Goal: Task Accomplishment & Management: Use online tool/utility

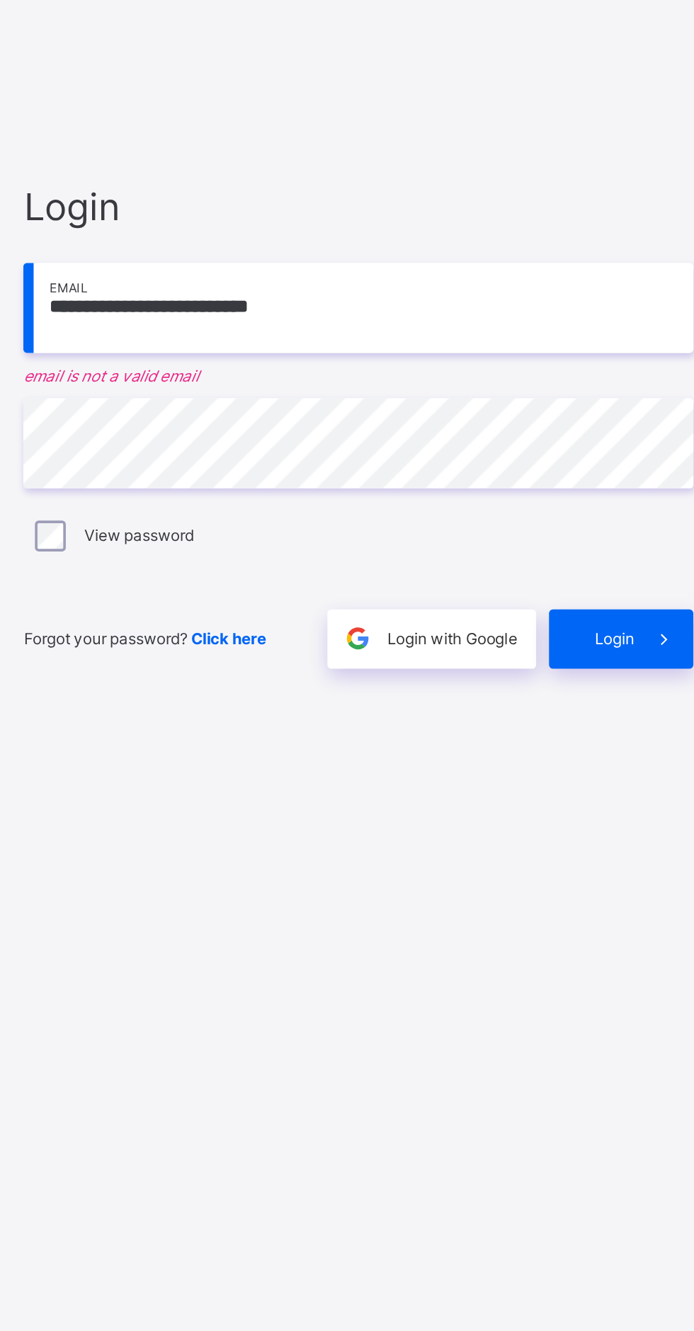
scroll to position [8, 0]
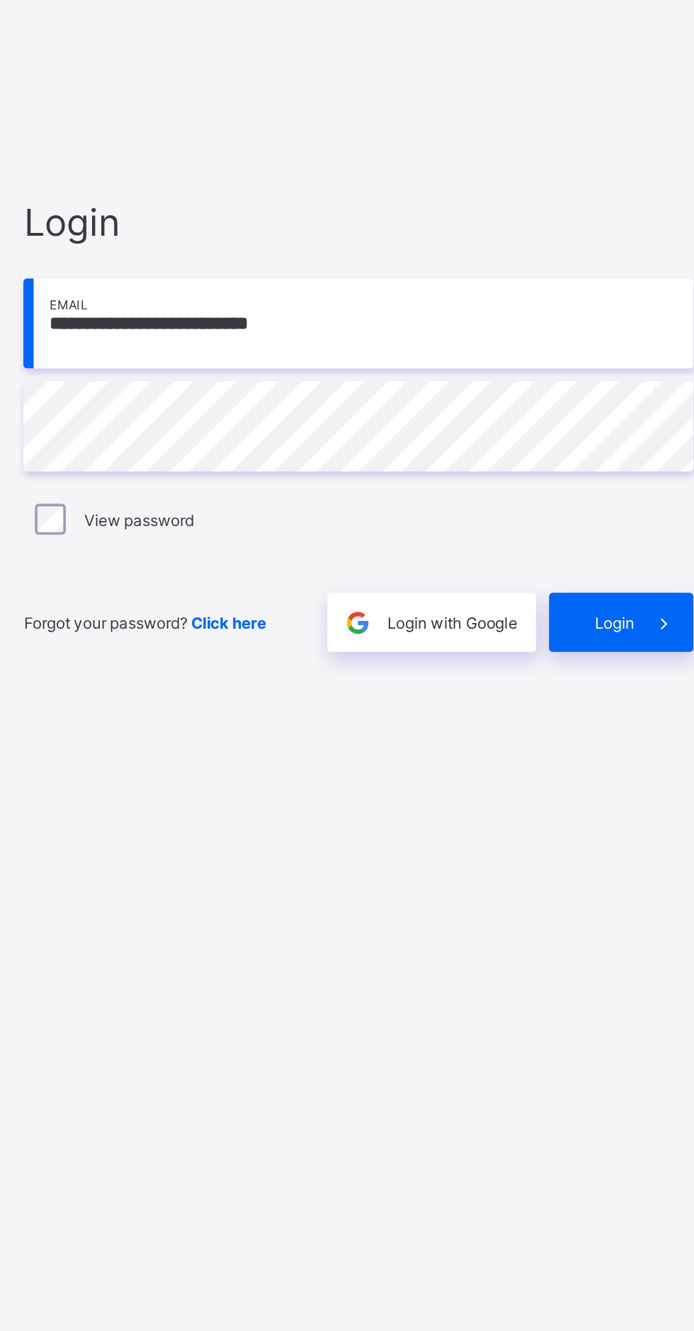
type input "**********"
click at [616, 802] on span at bounding box center [630, 785] width 33 height 33
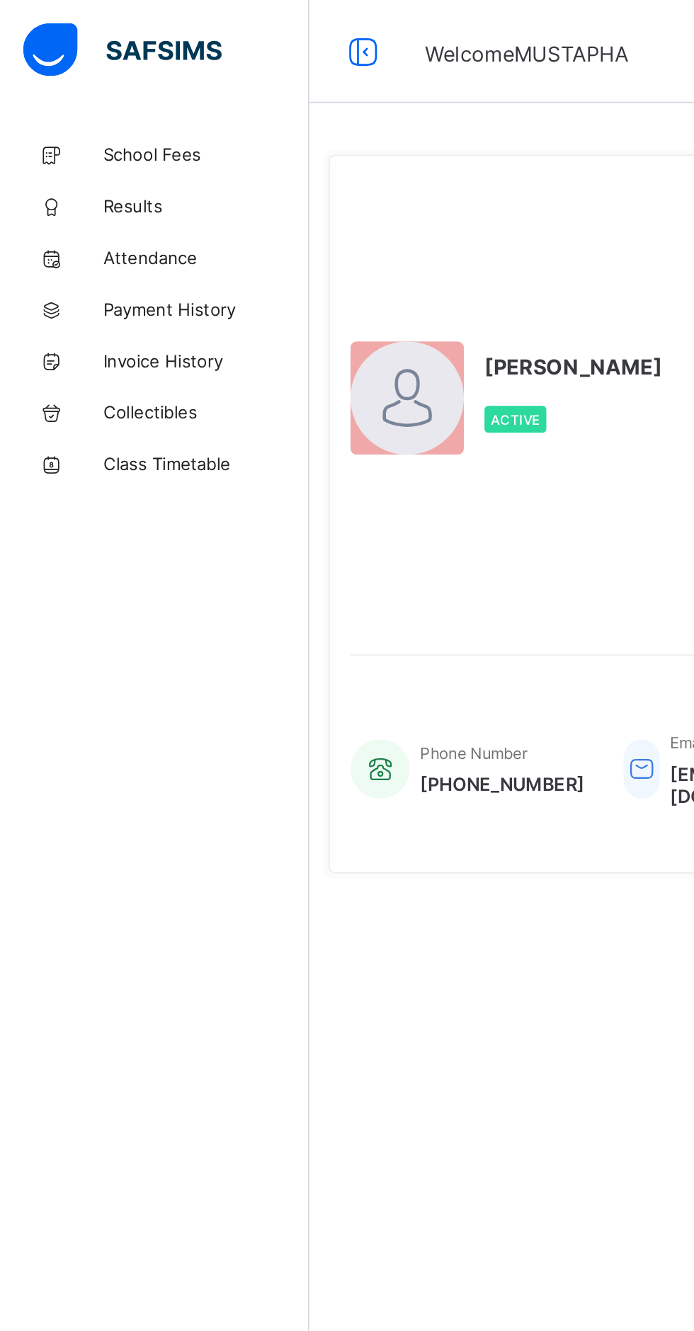
click at [84, 115] on span "Results" at bounding box center [113, 113] width 113 height 11
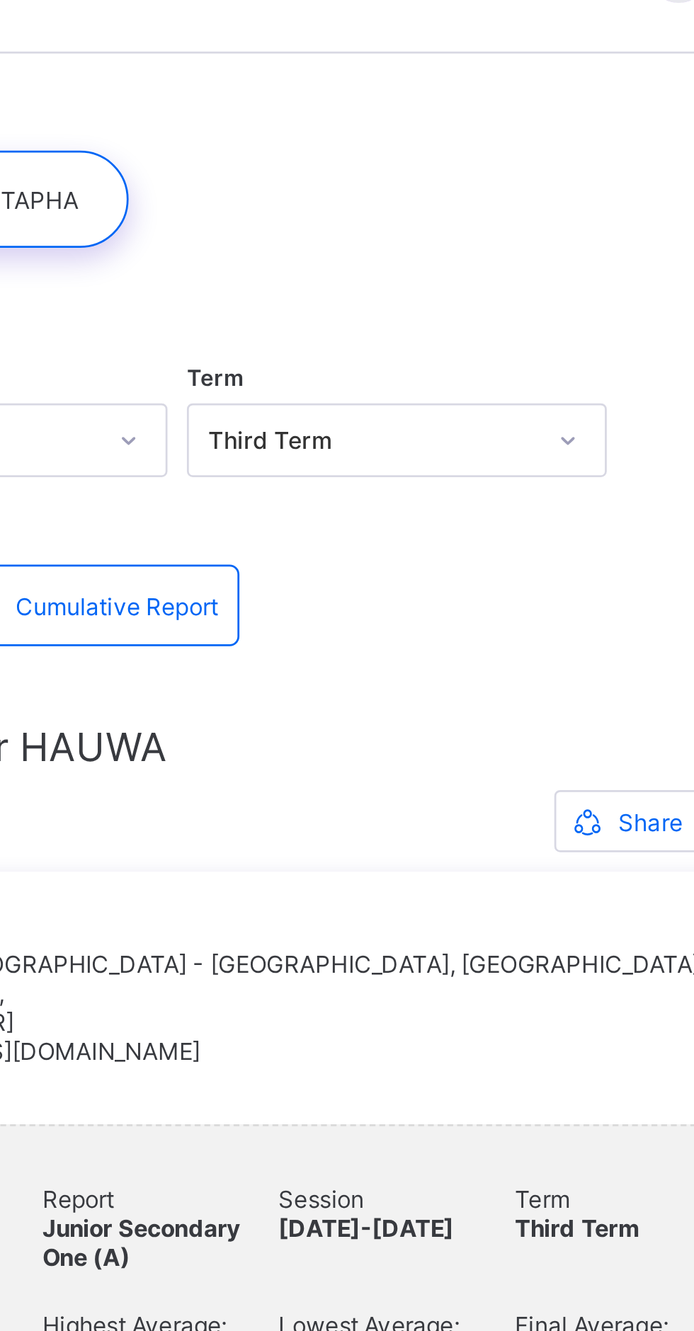
click at [473, 124] on div at bounding box center [431, 109] width 473 height 35
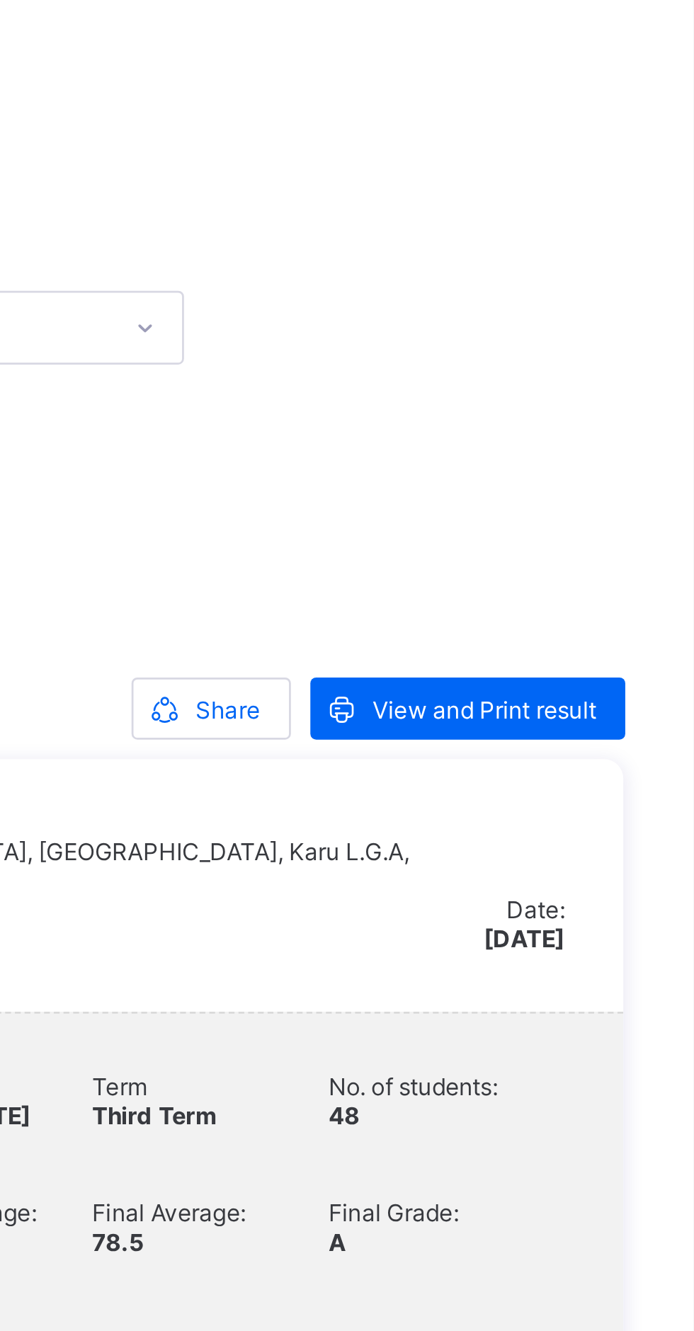
click at [619, 338] on span "View and Print result" at bounding box center [617, 336] width 81 height 11
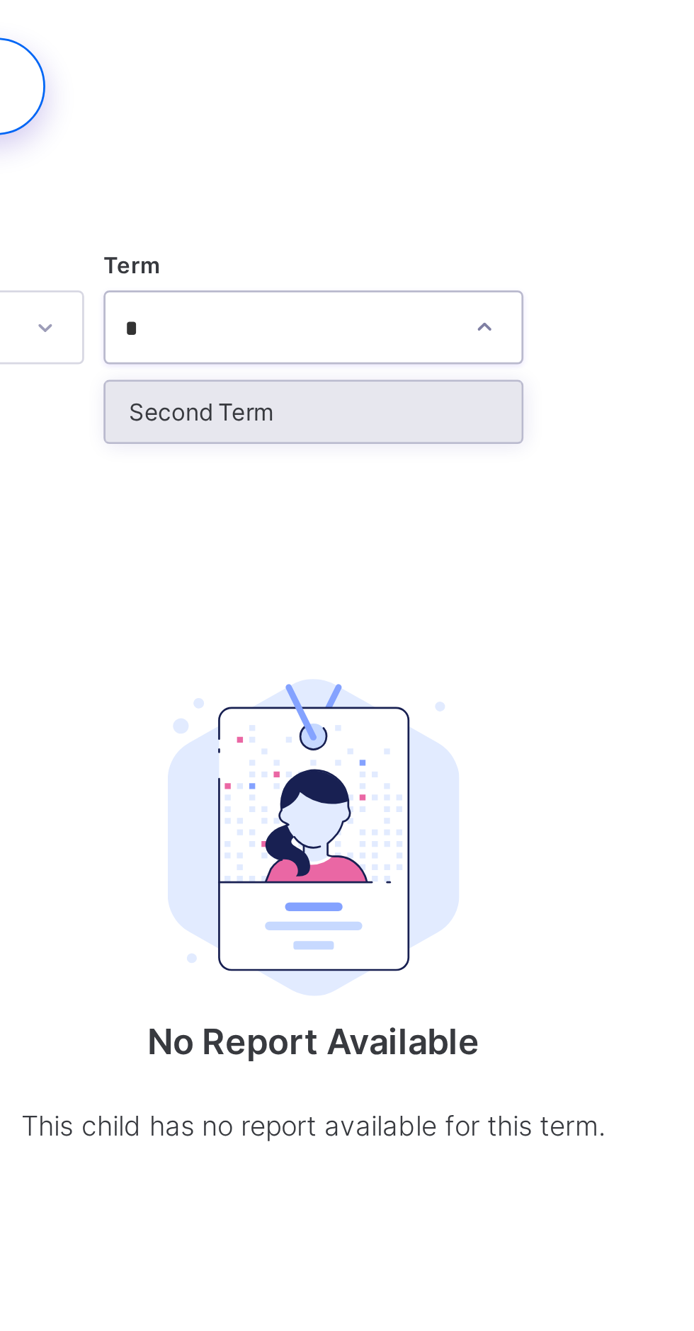
type input "*"
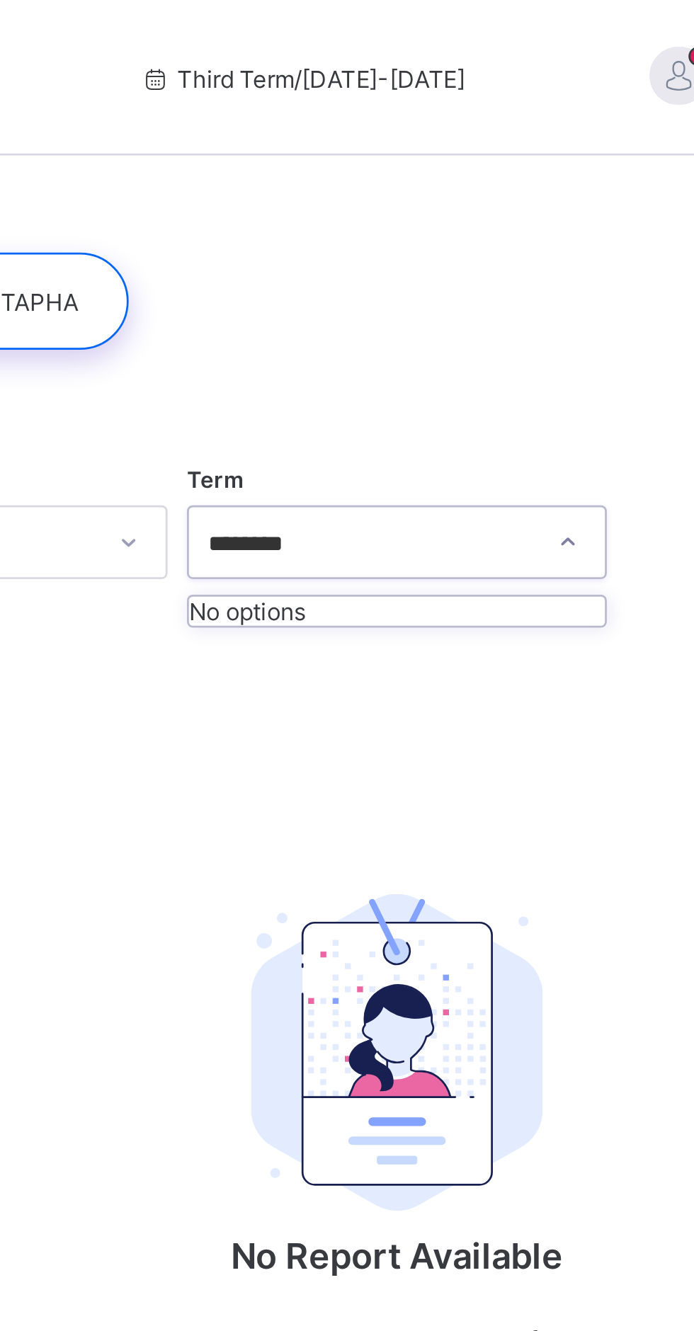
type input "********"
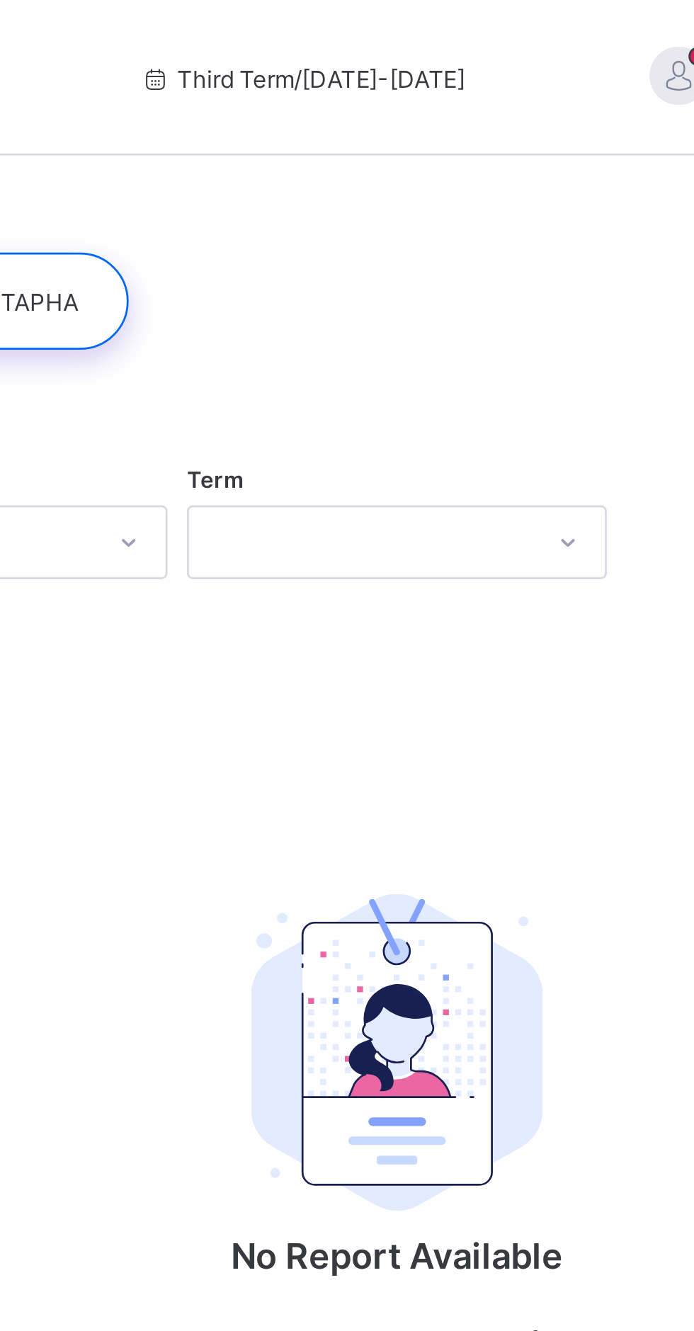
click at [528, 281] on div "Session 2024-2025 Term No Report Available This child has no report available f…" at bounding box center [431, 340] width 473 height 369
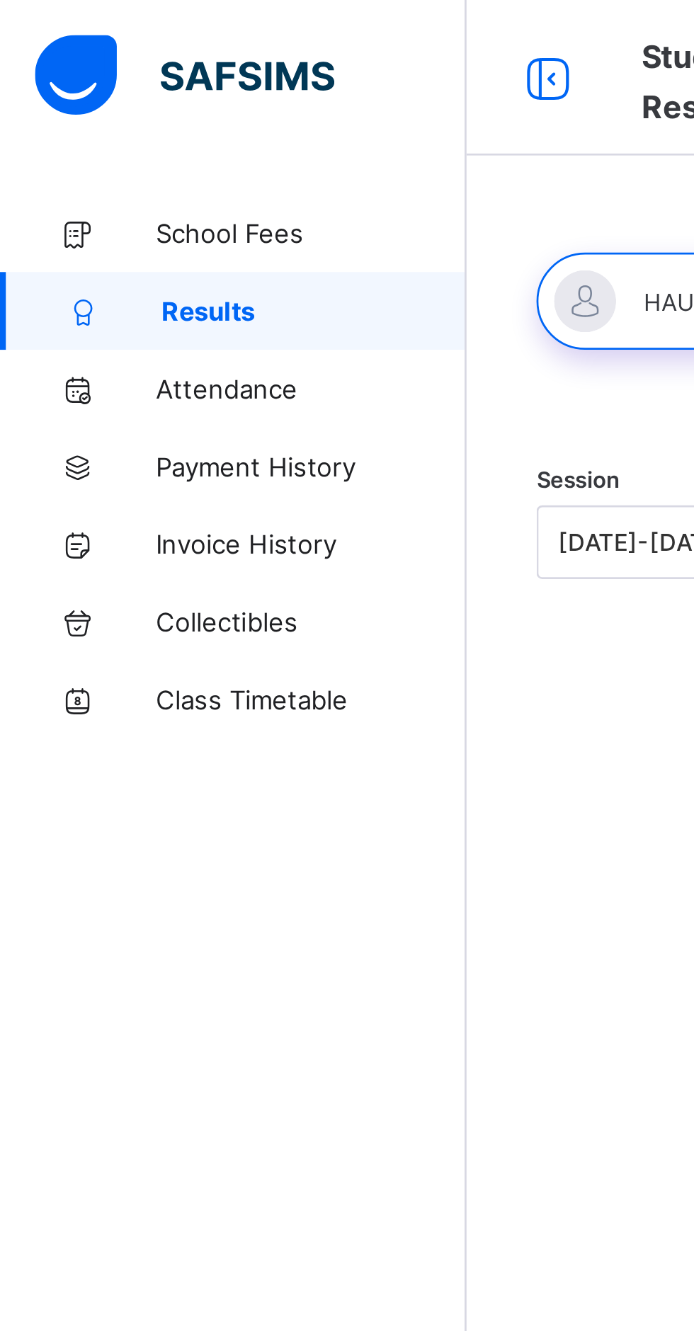
click at [79, 428] on div "School Fees Results Attendance Payment History Invoice History Collectibles Cla…" at bounding box center [85, 694] width 170 height 1274
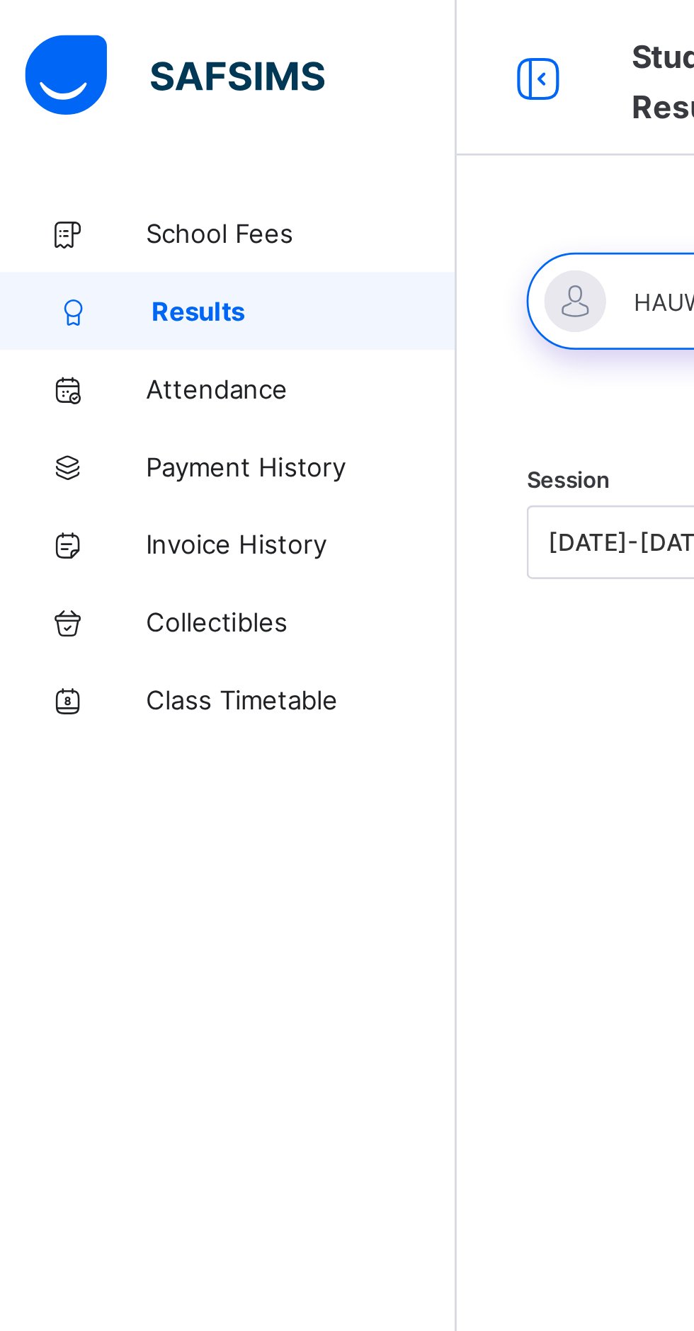
click at [76, 416] on div "School Fees Results Attendance Payment History Invoice History Collectibles Cla…" at bounding box center [85, 694] width 170 height 1274
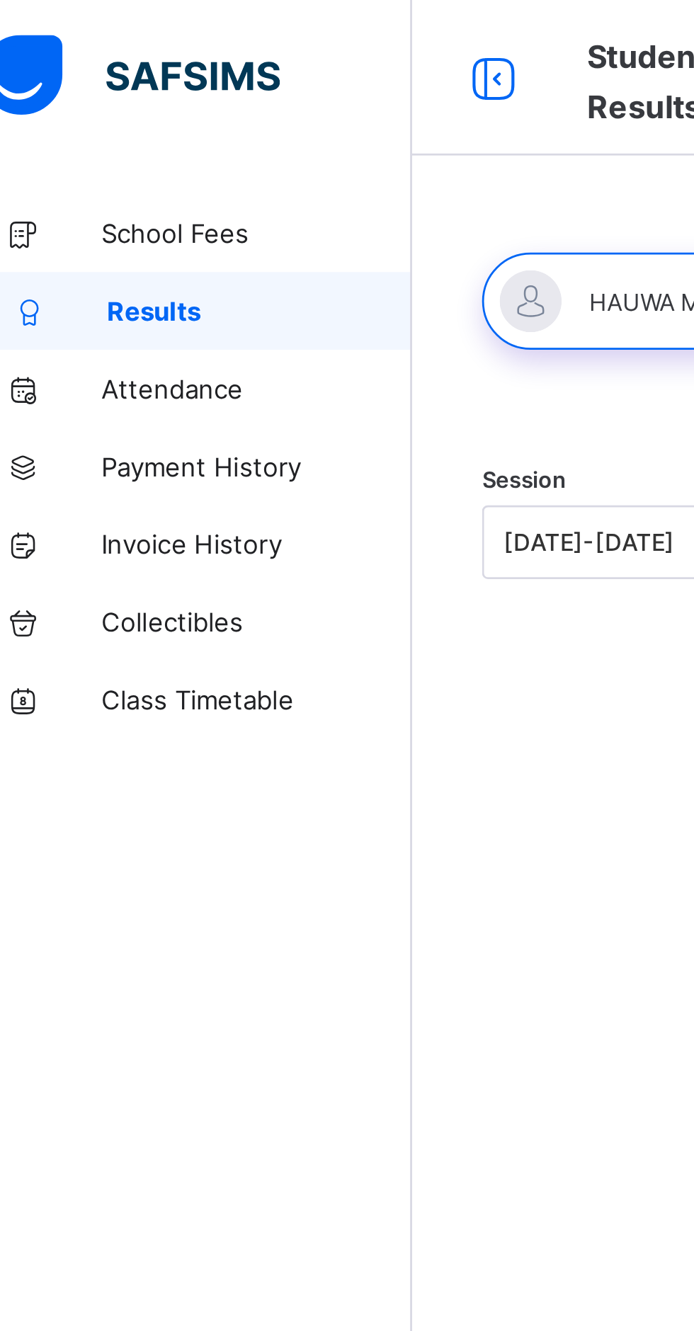
click at [93, 424] on div "School Fees Results Attendance Payment History Invoice History Collectibles Cla…" at bounding box center [85, 694] width 170 height 1274
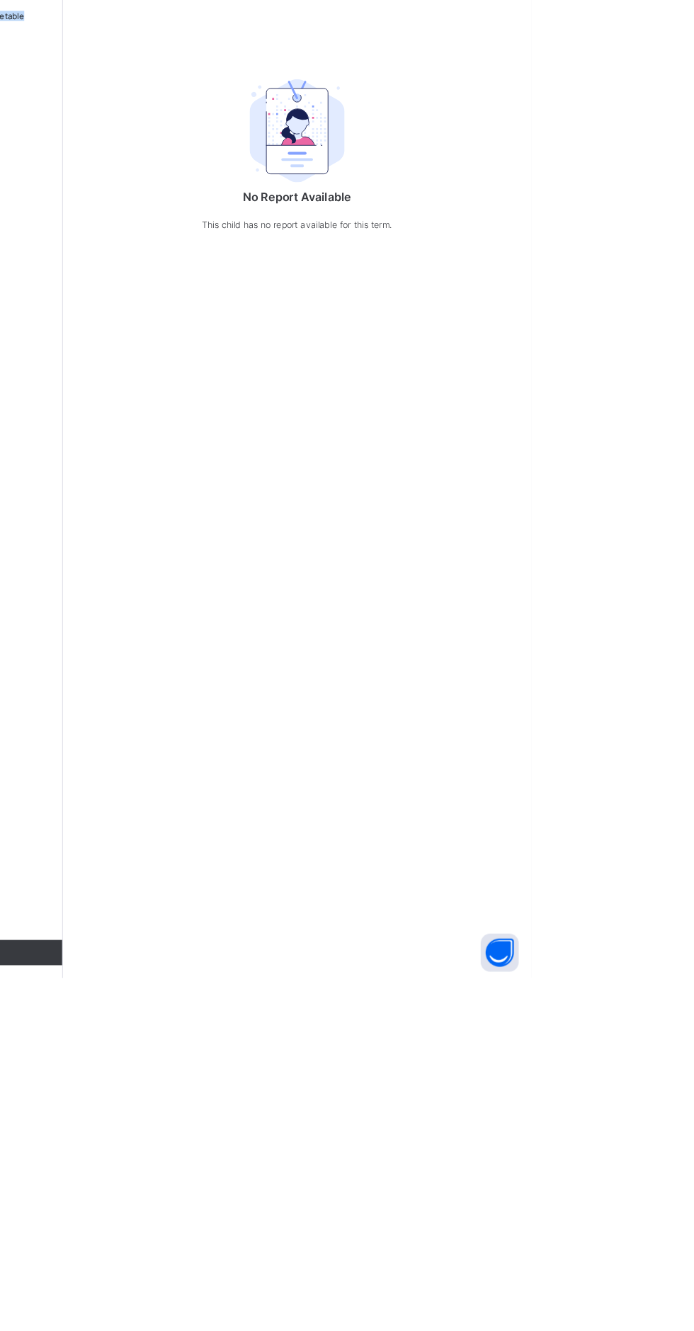
click at [483, 1206] on div "Session 2024-2025 Term No Report Available This child has no report available f…" at bounding box center [432, 665] width 524 height 1331
click at [693, 1256] on html "Student Results Third Term / 2024-2025 MUSTAPHA AHMADU mustaphaahmadu23@gmail.c…" at bounding box center [347, 665] width 694 height 1331
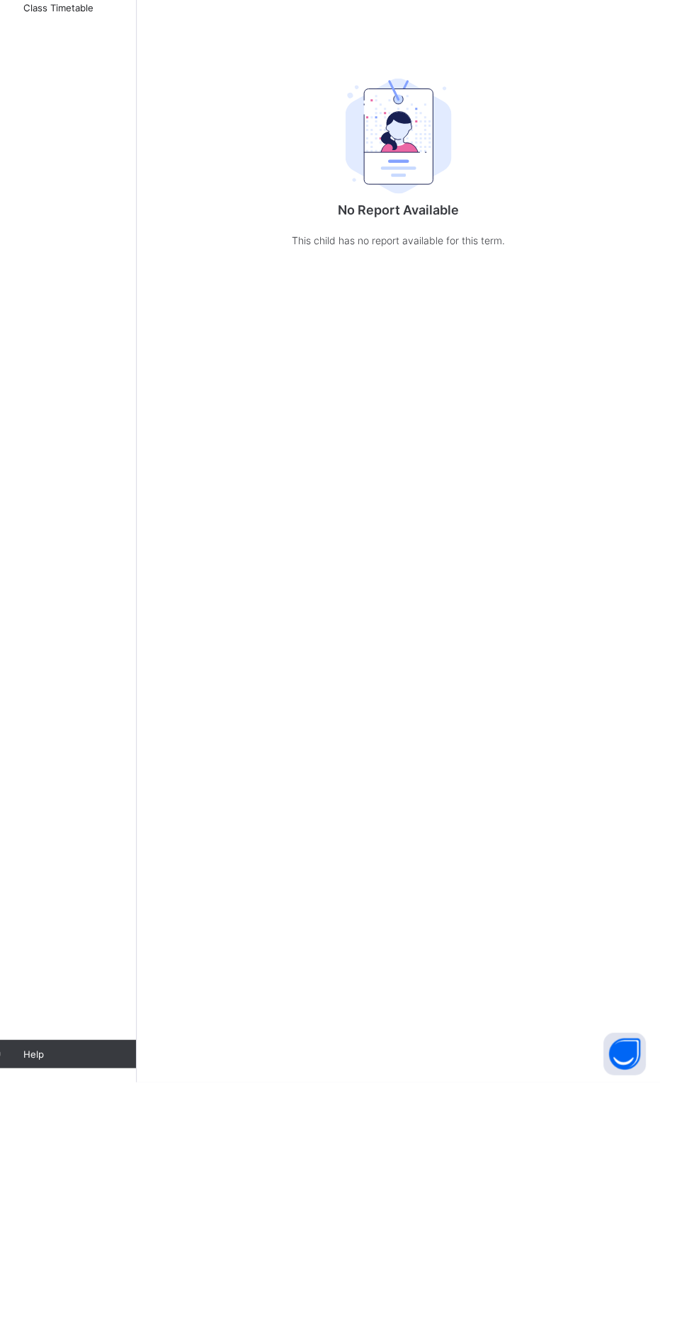
click at [693, 1107] on html "Student Results Third Term / 2024-2025 MUSTAPHA AHMADU mustaphaahmadu23@gmail.c…" at bounding box center [347, 665] width 694 height 1331
click at [686, 1128] on div "Session 2024-2025 Term No Report Available This child has no report available f…" at bounding box center [432, 665] width 524 height 1331
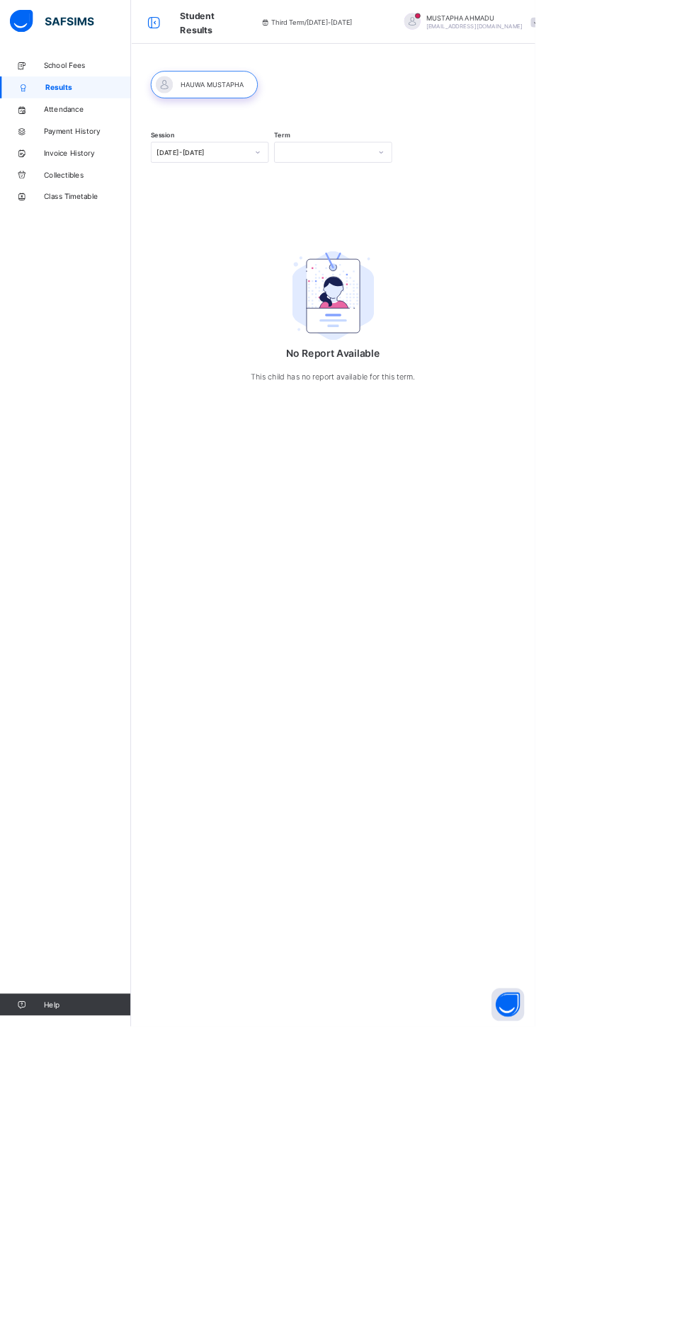
click at [693, 1132] on html "Student Results Third Term / 2024-2025 MUSTAPHA AHMADU mustaphaahmadu23@gmail.c…" at bounding box center [347, 665] width 694 height 1331
click at [693, 996] on html "Student Results Third Term / 2024-2025 MUSTAPHA AHMADU mustaphaahmadu23@gmail.c…" at bounding box center [347, 665] width 694 height 1331
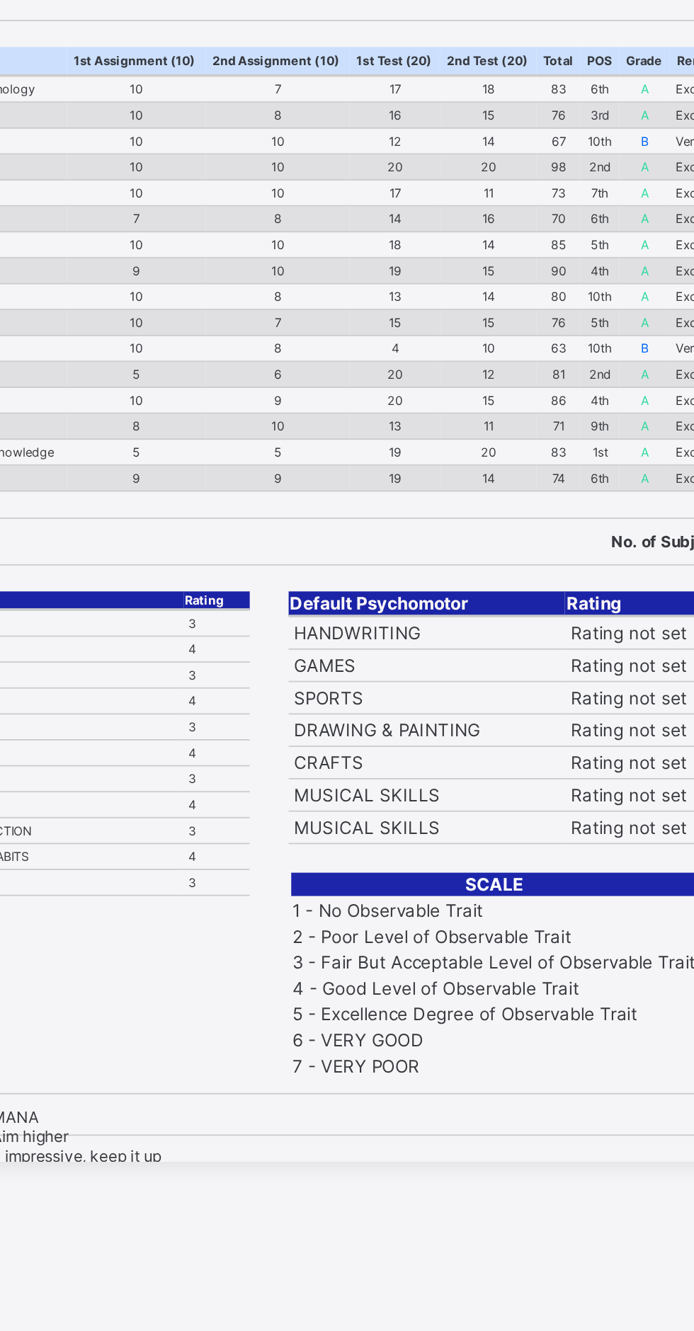
scroll to position [11, 0]
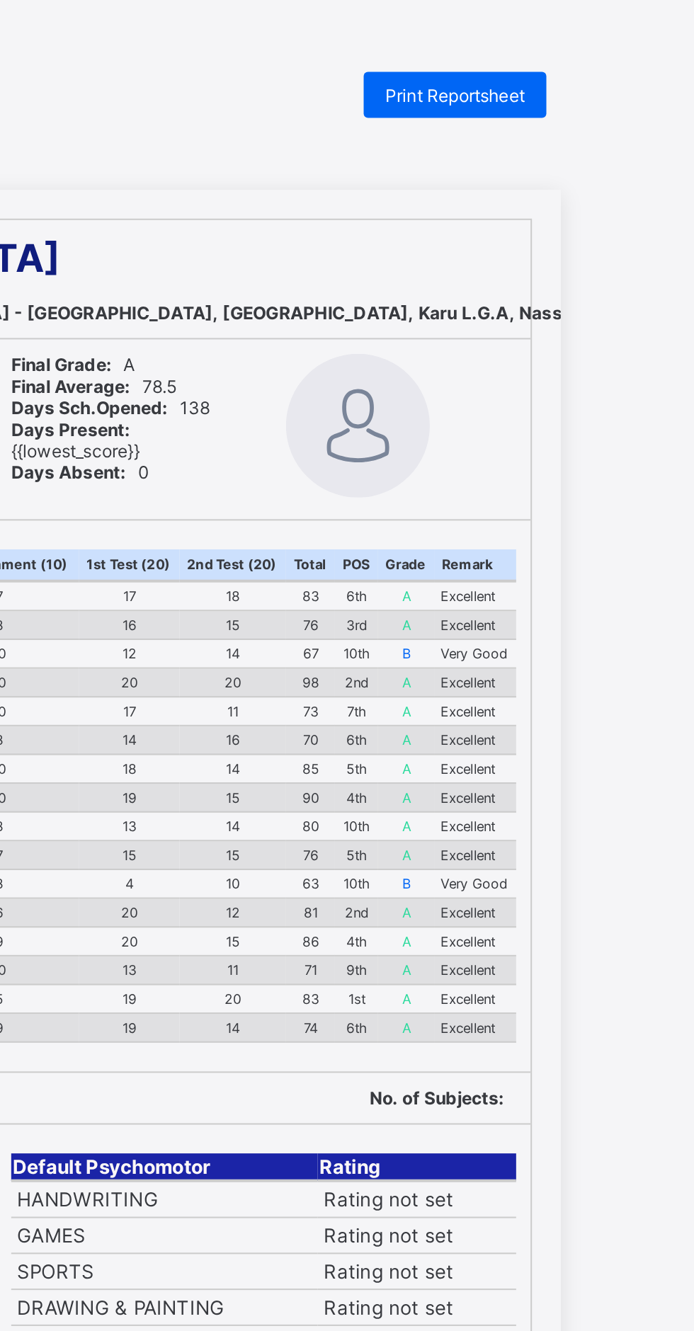
click at [587, 38] on div "Print Reportsheet" at bounding box center [576, 46] width 90 height 23
